Goal: Find specific page/section: Find specific page/section

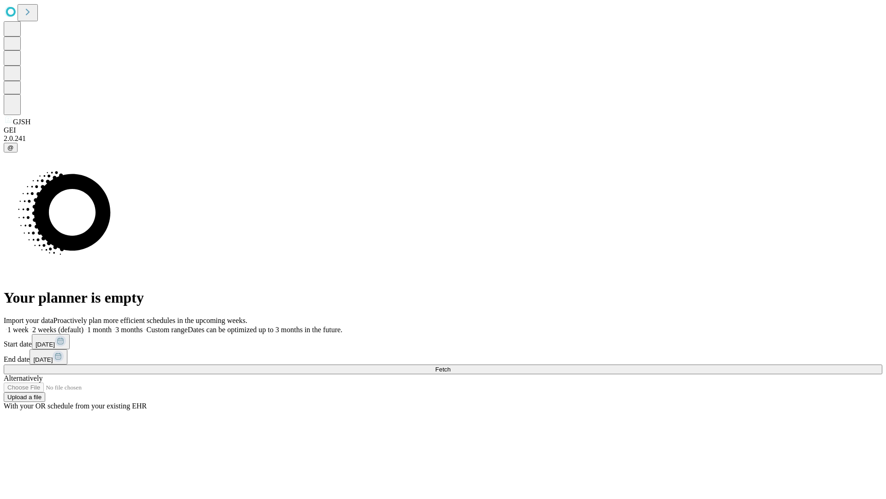
click at [451, 366] on span "Fetch" at bounding box center [442, 369] width 15 height 7
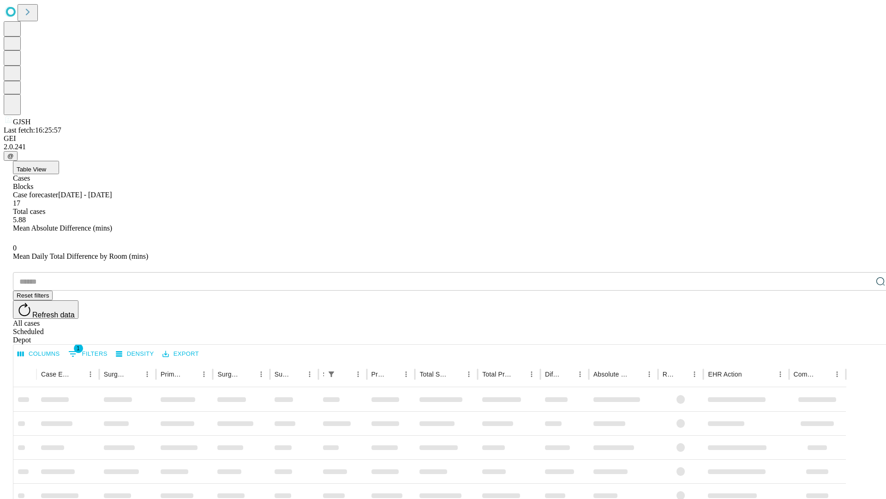
click at [46, 166] on span "Table View" at bounding box center [32, 169] width 30 height 7
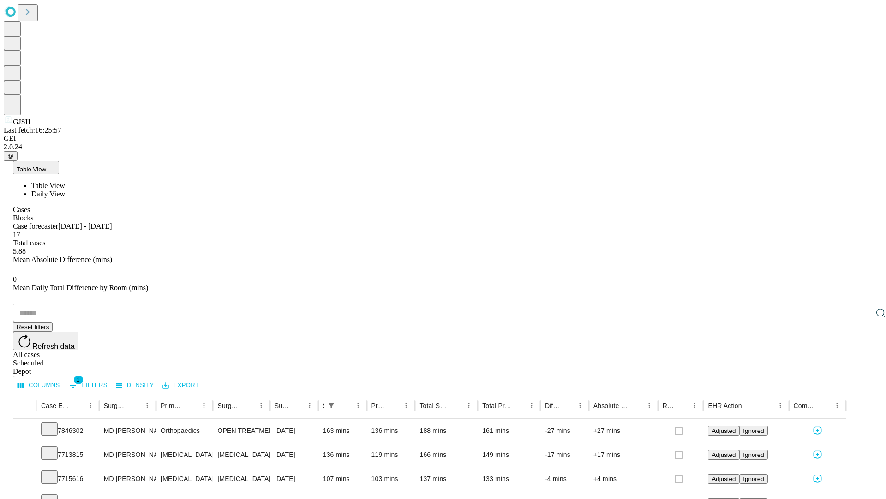
click at [65, 190] on span "Daily View" at bounding box center [48, 194] width 34 height 8
